Goal: Navigation & Orientation: Find specific page/section

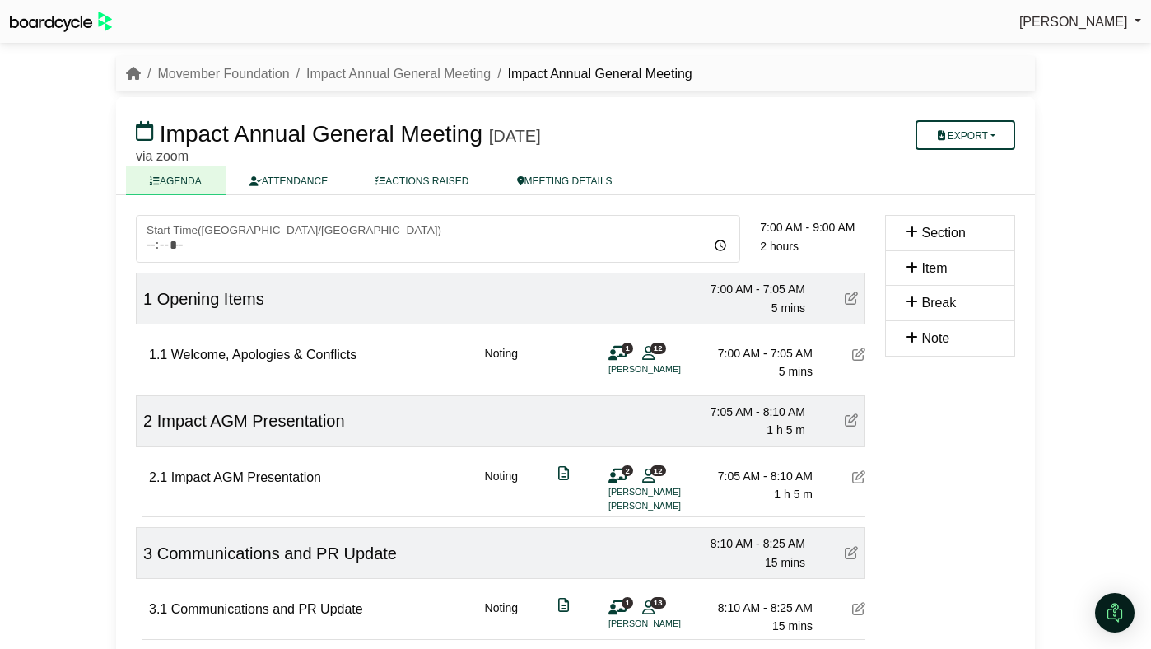
click at [170, 82] on li "Movember Foundation" at bounding box center [215, 73] width 149 height 21
click at [184, 78] on link "Movember Foundation" at bounding box center [223, 74] width 132 height 14
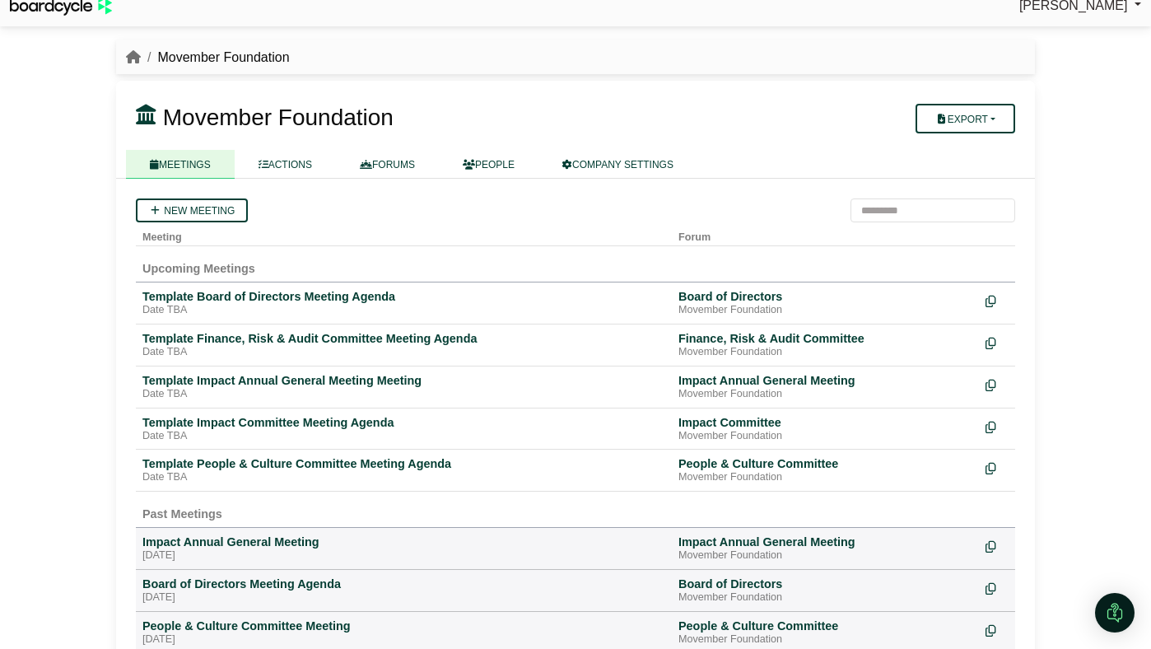
scroll to position [18, 0]
